Goal: Information Seeking & Learning: Check status

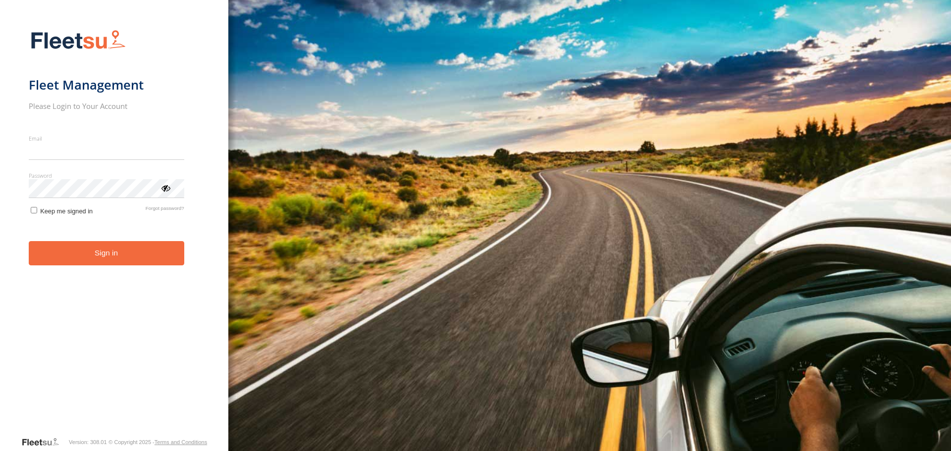
type input "**********"
click at [129, 269] on form "**********" at bounding box center [114, 230] width 171 height 413
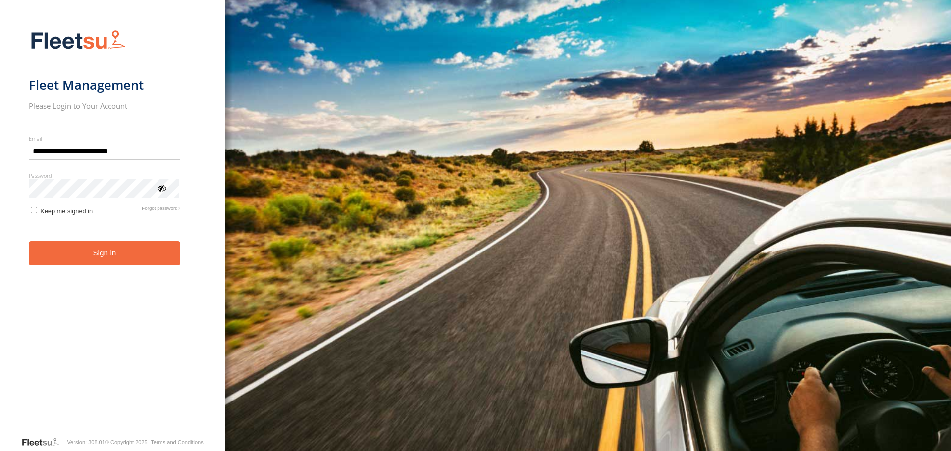
click at [812, 65] on div "You are using a web browser that is not supported by this application. This web…" at bounding box center [588, 225] width 726 height 451
click at [104, 266] on button "Sign in" at bounding box center [105, 253] width 152 height 24
click at [104, 258] on button "Sign in" at bounding box center [105, 253] width 152 height 24
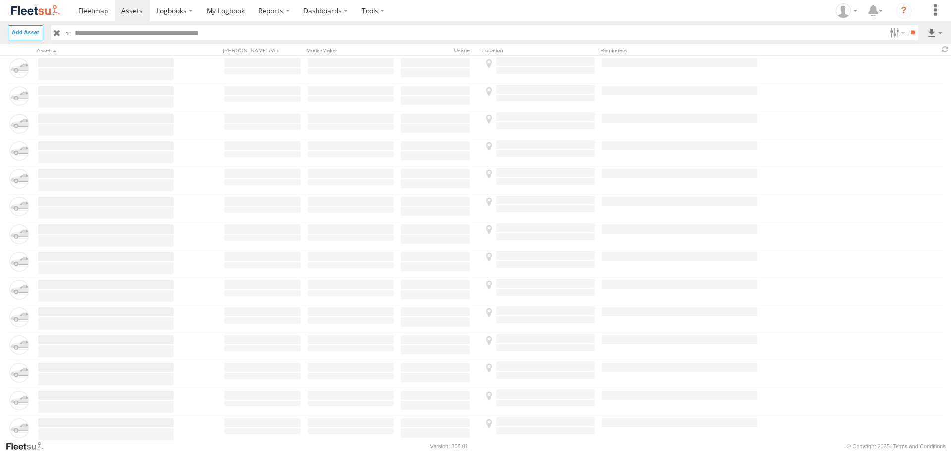
click at [85, 10] on span at bounding box center [93, 10] width 30 height 9
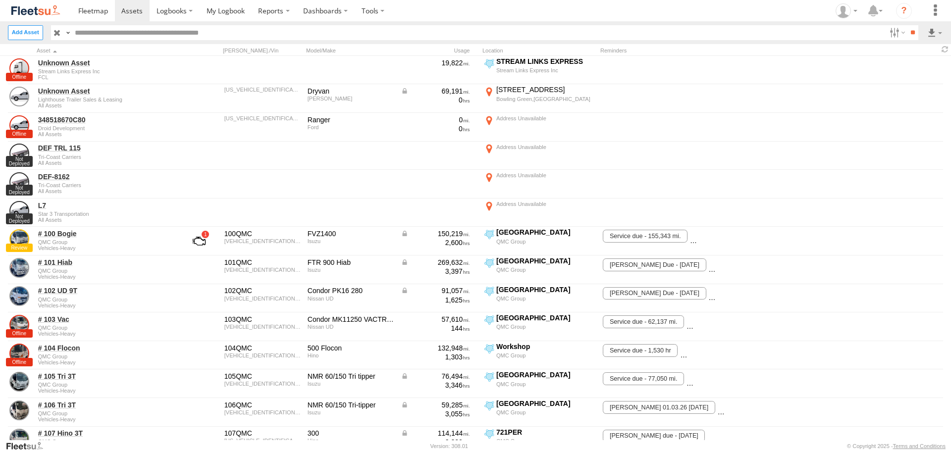
click at [107, 26] on input "text" at bounding box center [478, 32] width 814 height 14
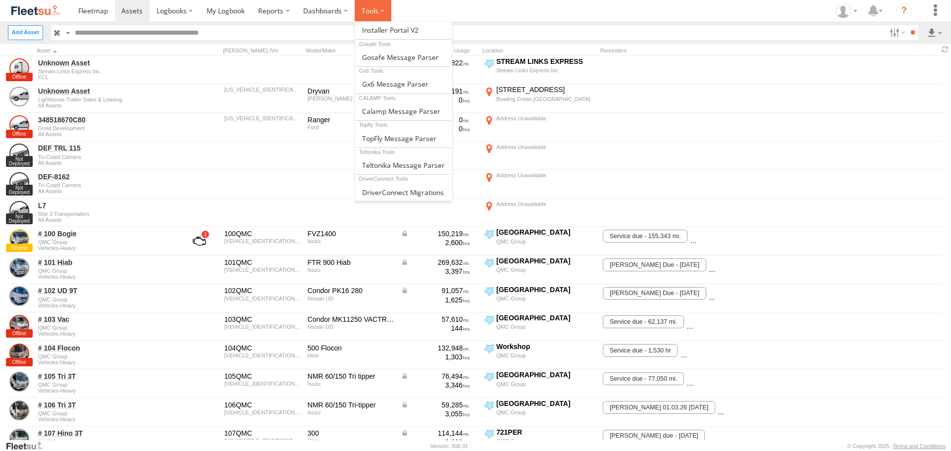
click at [390, 21] on label at bounding box center [373, 10] width 37 height 21
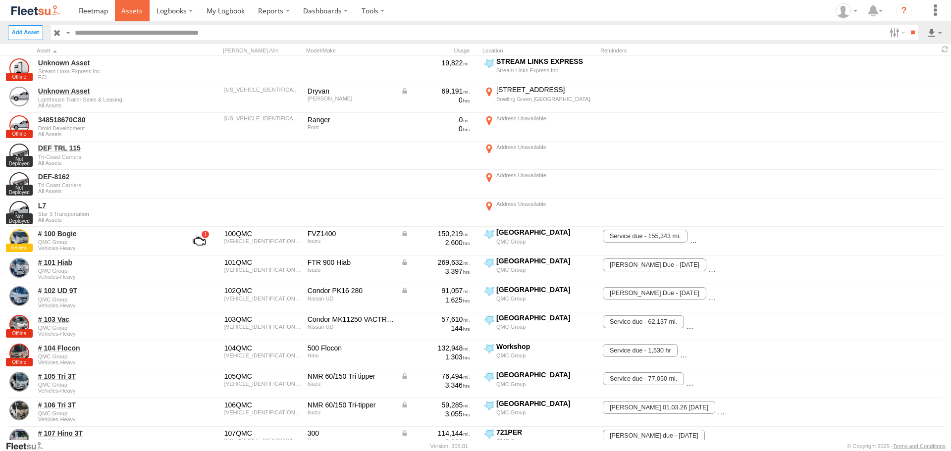
click at [129, 9] on span at bounding box center [131, 10] width 21 height 9
click at [34, 12] on img at bounding box center [36, 10] width 52 height 13
click at [124, 36] on input "text" at bounding box center [478, 32] width 814 height 14
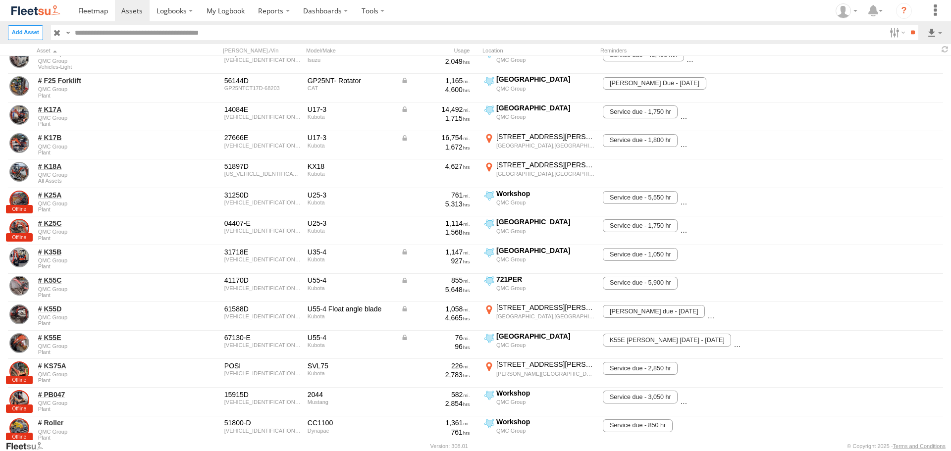
scroll to position [446, 0]
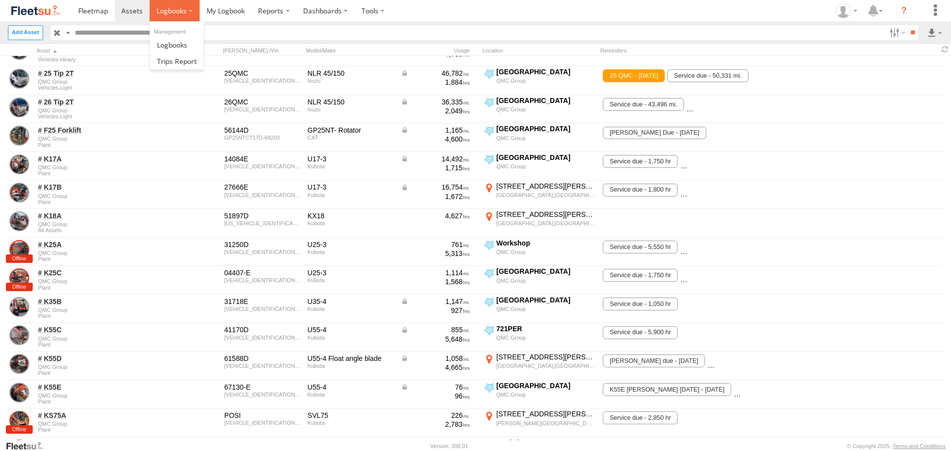
click at [194, 8] on label at bounding box center [175, 10] width 50 height 21
click at [227, 34] on input "text" at bounding box center [478, 32] width 814 height 14
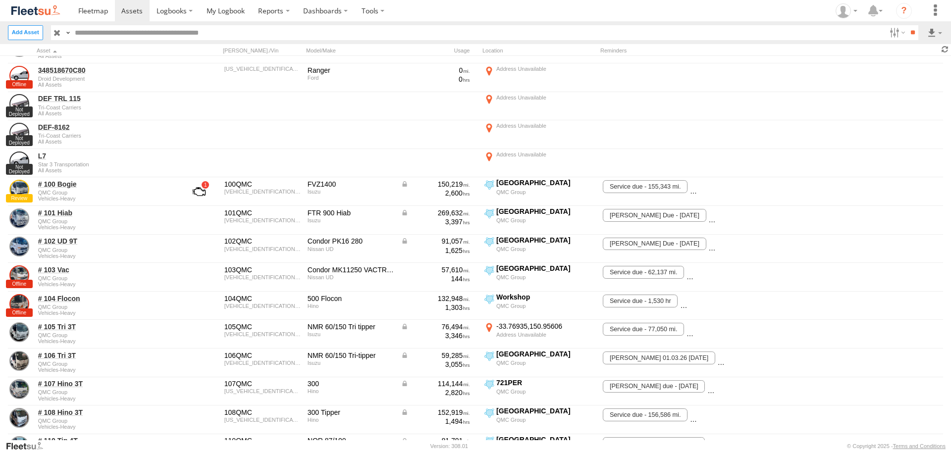
scroll to position [0, 0]
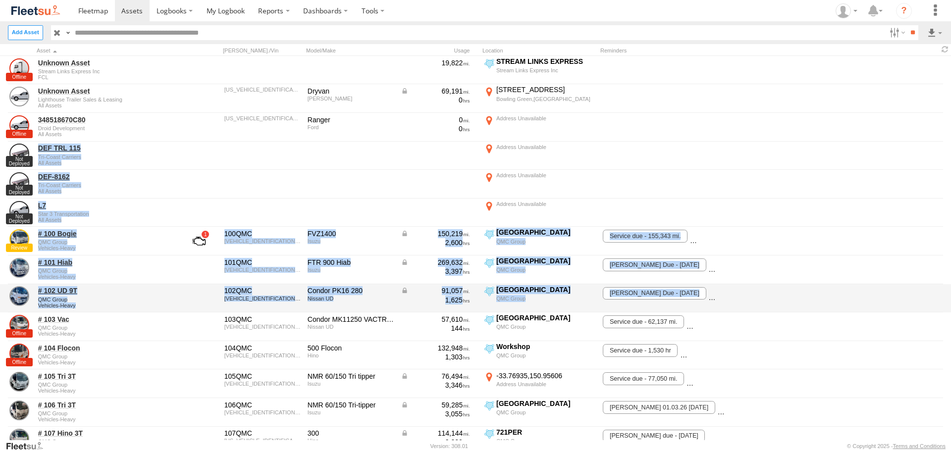
drag, startPoint x: 947, startPoint y: 82, endPoint x: 938, endPoint y: 267, distance: 186.0
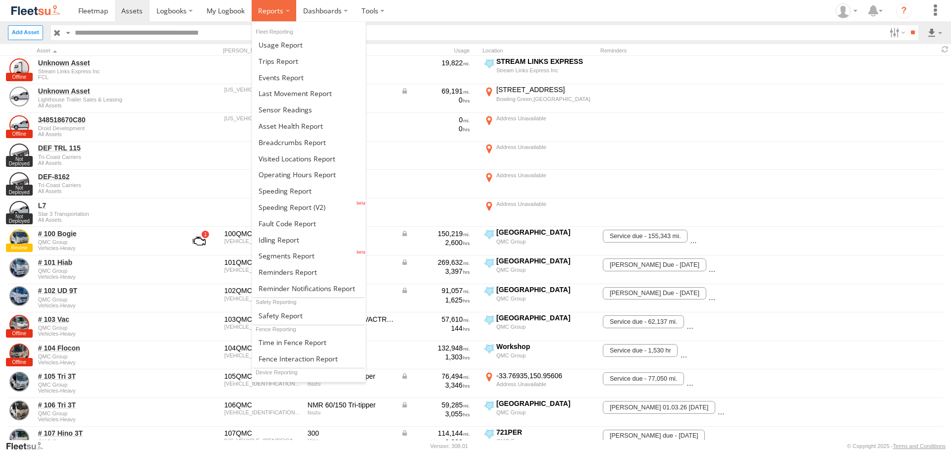
click at [293, 15] on label at bounding box center [274, 10] width 45 height 21
click at [288, 76] on span at bounding box center [281, 77] width 45 height 9
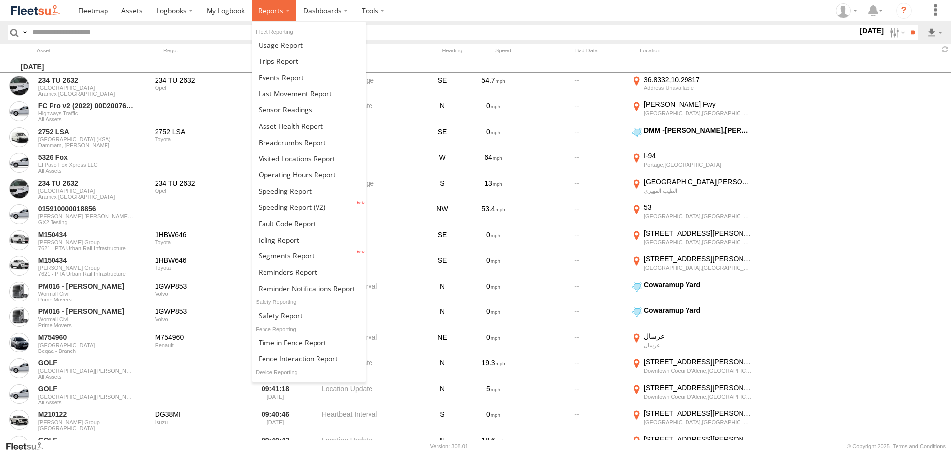
click at [290, 12] on label at bounding box center [274, 10] width 45 height 21
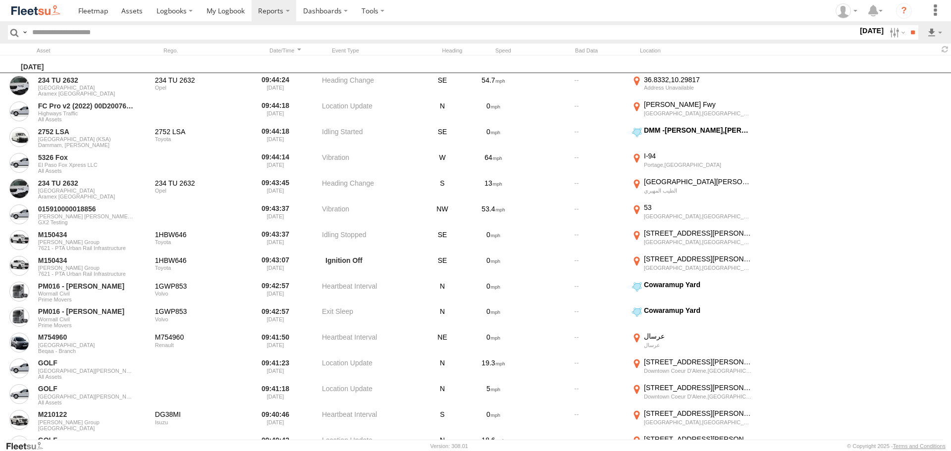
click at [224, 39] on input "text" at bounding box center [443, 32] width 830 height 14
click at [343, 10] on label "Dashboards" at bounding box center [325, 10] width 58 height 21
click at [330, 76] on span at bounding box center [332, 78] width 57 height 9
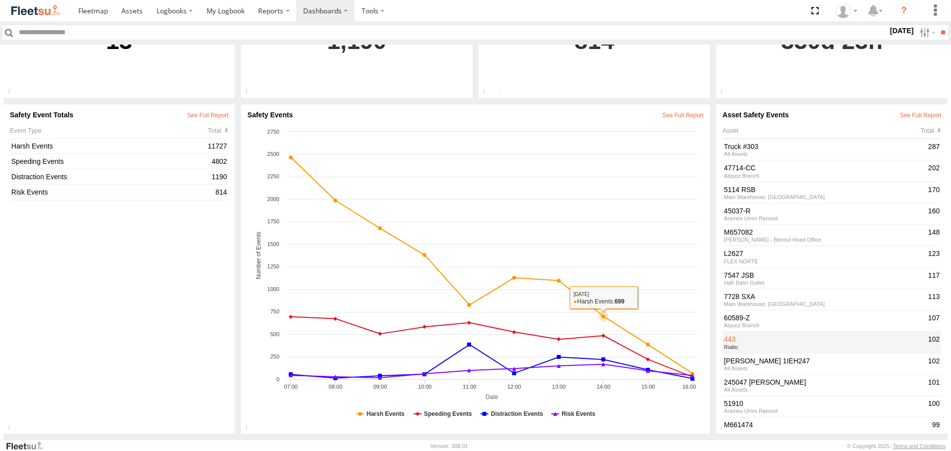
scroll to position [32, 0]
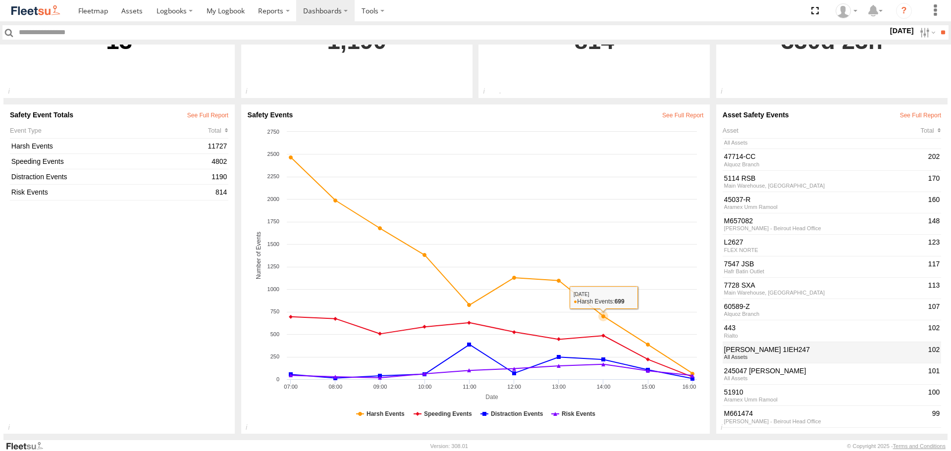
click at [777, 355] on div "All Assets" at bounding box center [825, 357] width 202 height 6
click at [724, 350] on link "[PERSON_NAME] 1IEH247" at bounding box center [825, 349] width 202 height 9
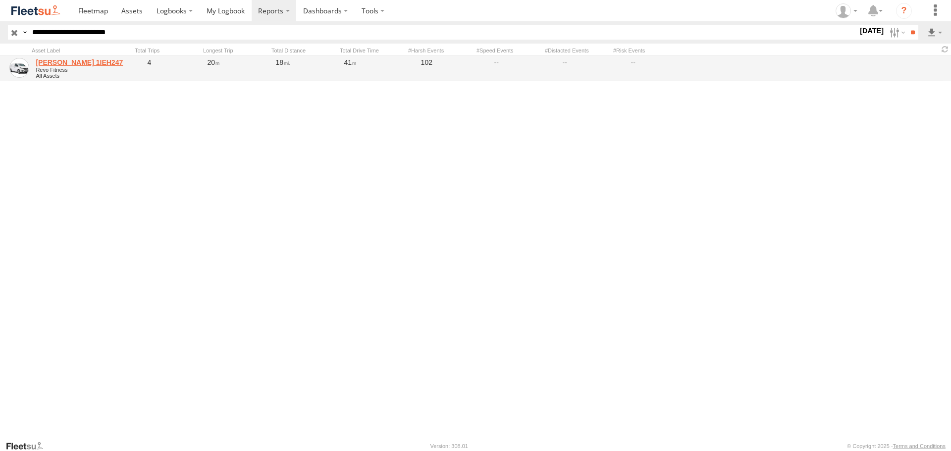
click at [59, 61] on link "[PERSON_NAME] 1IEH247" at bounding box center [84, 62] width 96 height 9
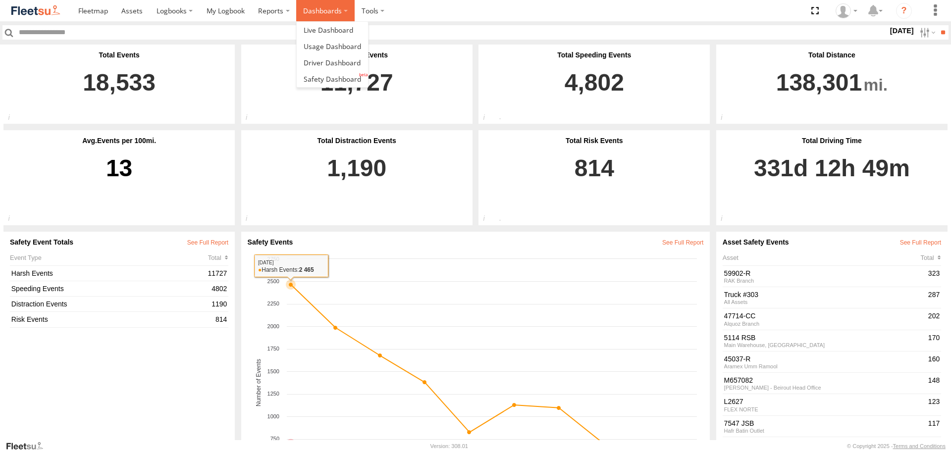
click at [315, 10] on label "Dashboards" at bounding box center [325, 10] width 58 height 21
click at [320, 32] on span at bounding box center [329, 29] width 50 height 9
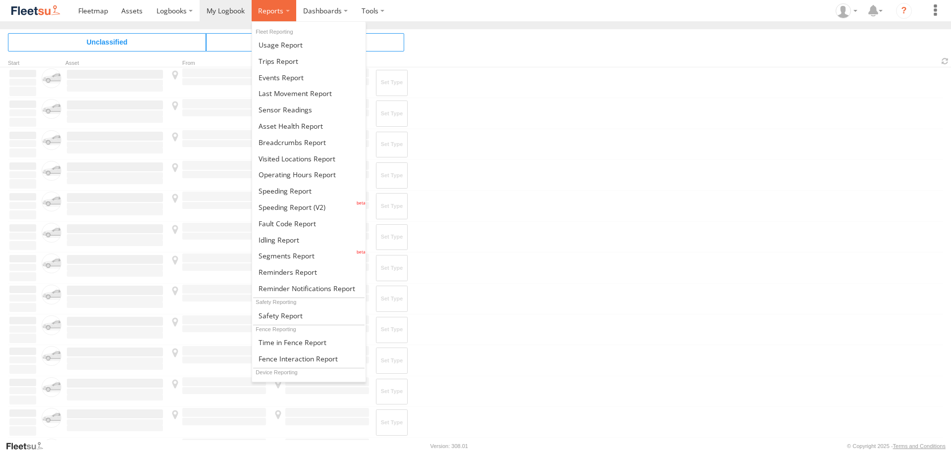
click at [277, 13] on span at bounding box center [270, 10] width 25 height 9
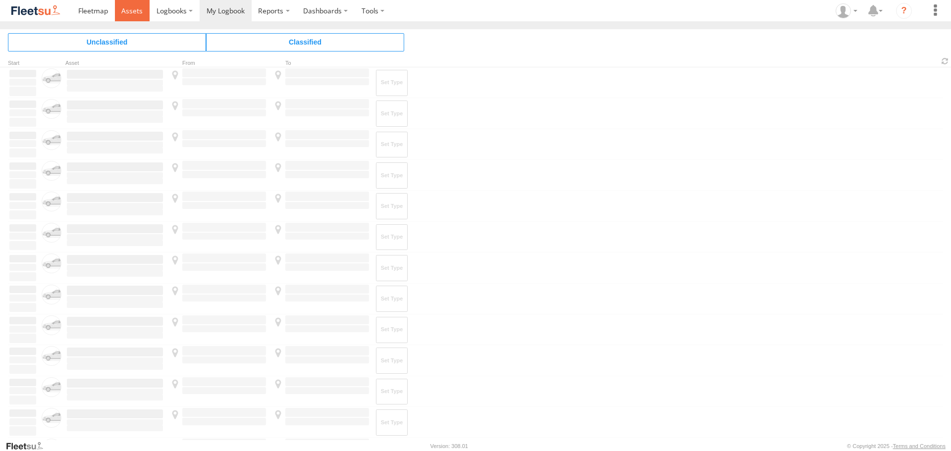
click at [138, 8] on span at bounding box center [131, 10] width 21 height 9
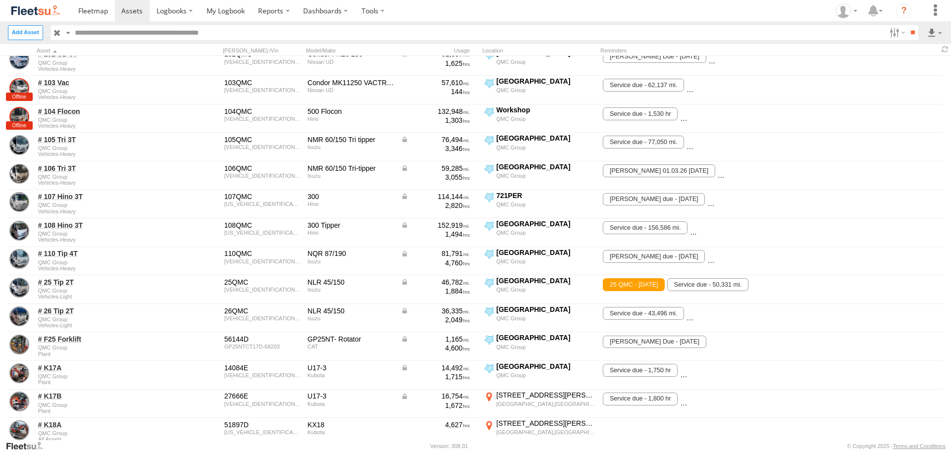
scroll to position [149, 0]
